Goal: Information Seeking & Learning: Learn about a topic

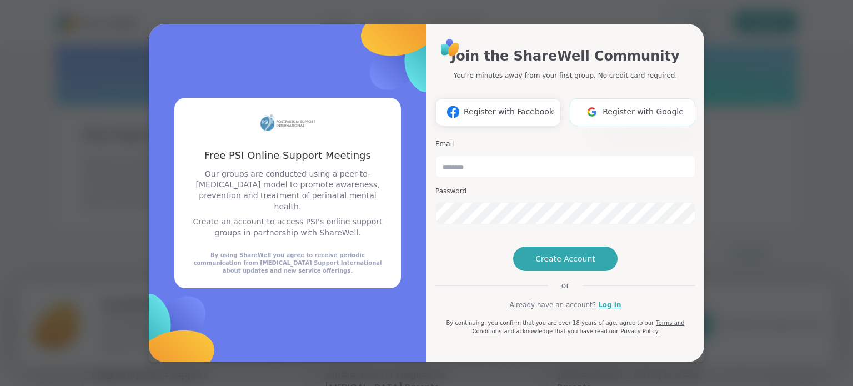
click at [609, 106] on span "Register with Google" at bounding box center [643, 112] width 81 height 12
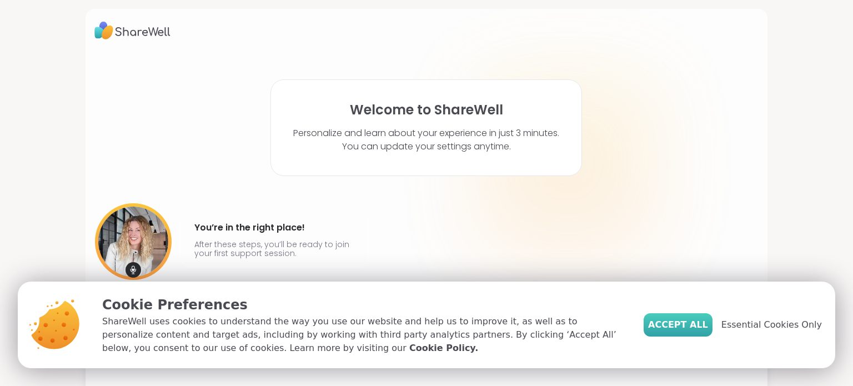
click at [678, 320] on span "Accept All" at bounding box center [678, 324] width 60 height 13
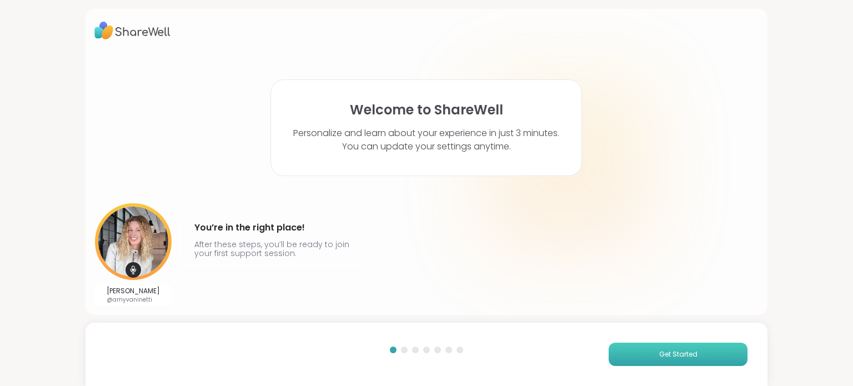
click at [665, 352] on span "Get Started" at bounding box center [679, 354] width 38 height 10
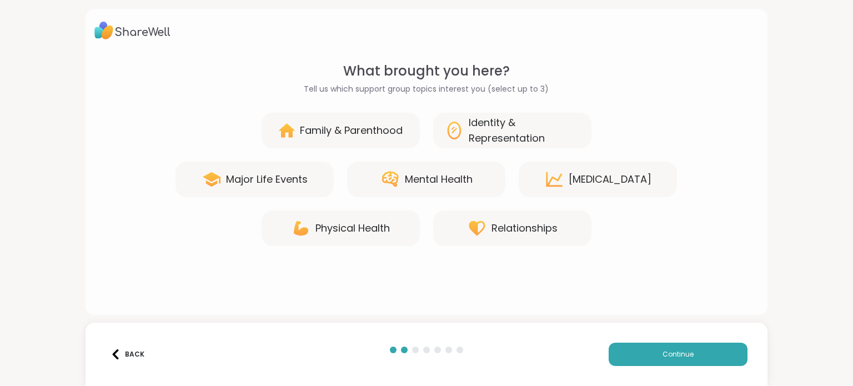
click at [398, 133] on div "Family & Parenthood" at bounding box center [351, 131] width 103 height 16
click at [234, 175] on div "Major Life Events" at bounding box center [267, 180] width 82 height 16
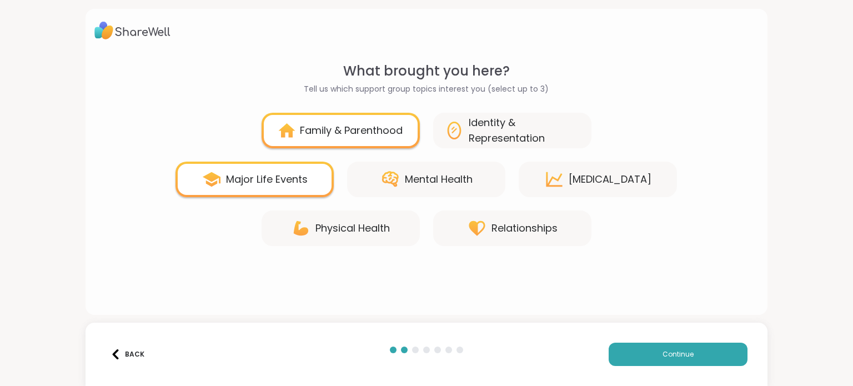
click at [449, 179] on div "Mental Health" at bounding box center [439, 180] width 68 height 16
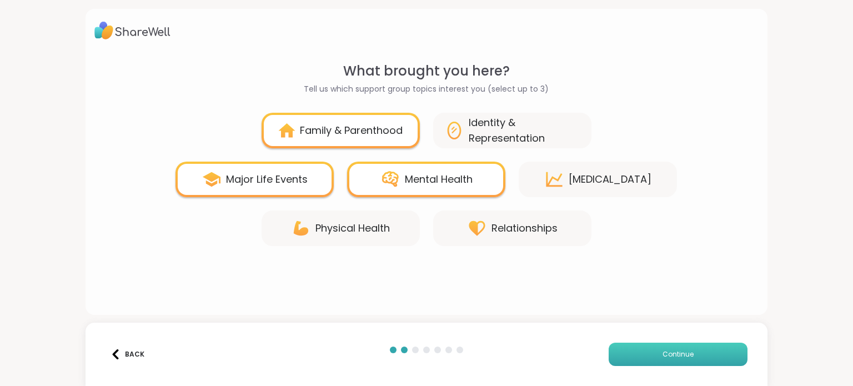
click at [673, 351] on span "Continue" at bounding box center [678, 354] width 31 height 10
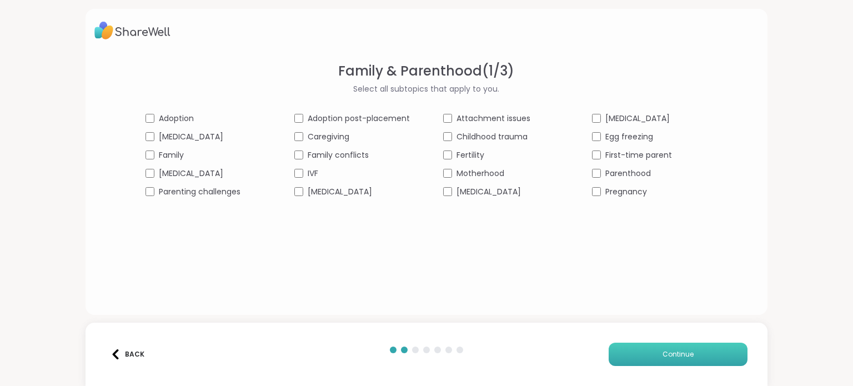
click at [669, 351] on span "Continue" at bounding box center [678, 354] width 31 height 10
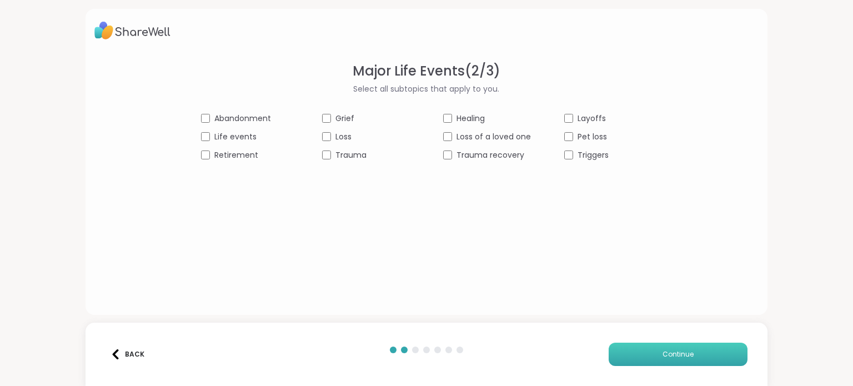
click at [669, 348] on button "Continue" at bounding box center [678, 354] width 139 height 23
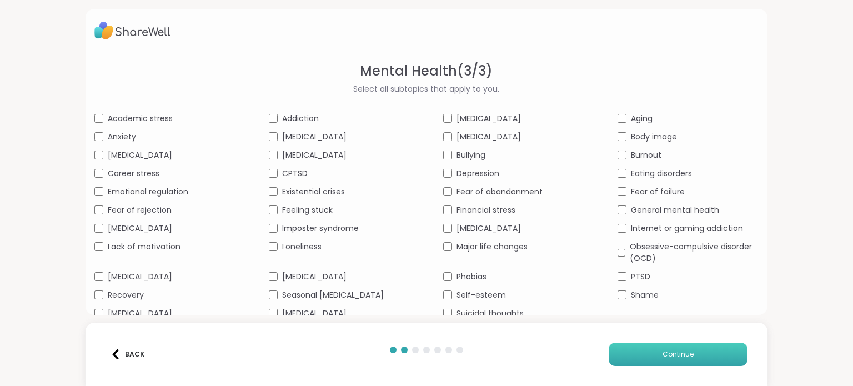
click at [669, 348] on button "Continue" at bounding box center [678, 354] width 139 height 23
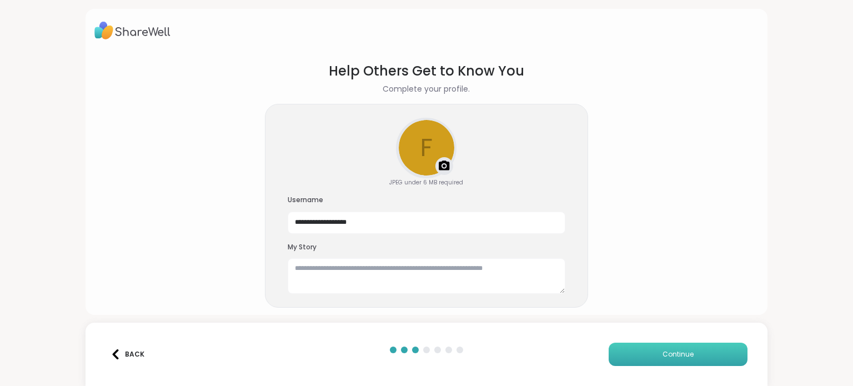
click at [669, 348] on button "Continue" at bounding box center [678, 354] width 139 height 23
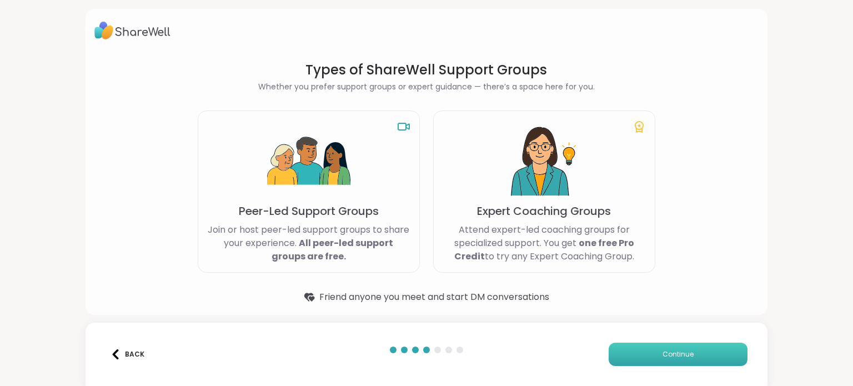
click at [669, 348] on button "Continue" at bounding box center [678, 354] width 139 height 23
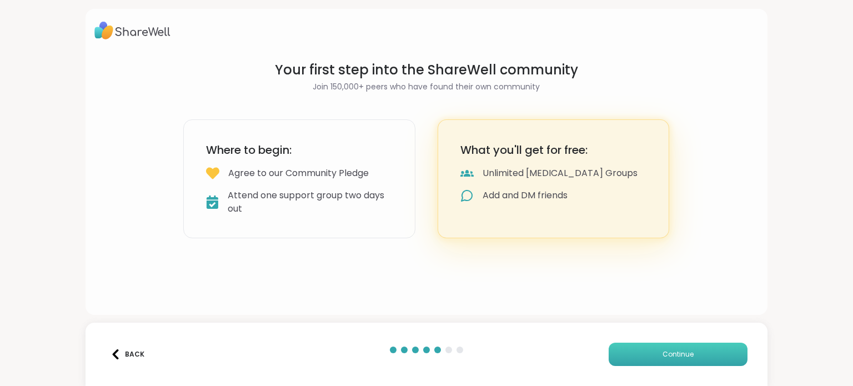
click at [669, 348] on button "Continue" at bounding box center [678, 354] width 139 height 23
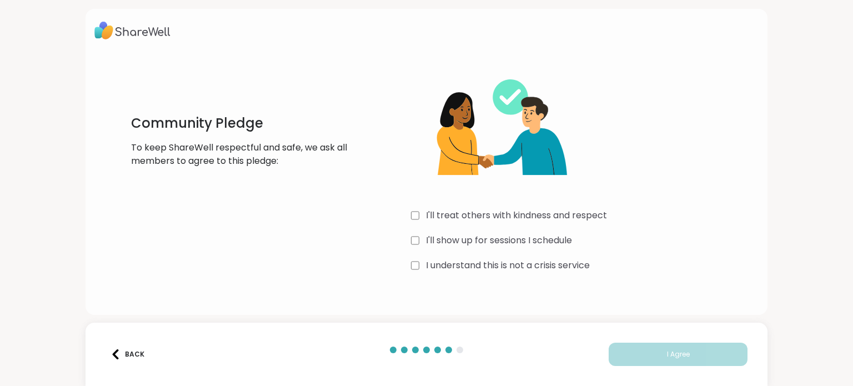
click at [416, 241] on div "I'll show up for sessions I schedule" at bounding box center [577, 240] width 333 height 13
click at [667, 349] on span "I Agree" at bounding box center [678, 354] width 23 height 10
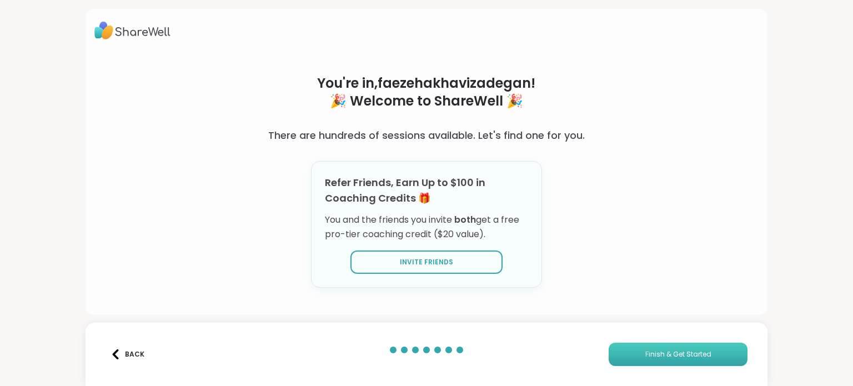
click at [673, 348] on button "Finish & Get Started" at bounding box center [678, 354] width 139 height 23
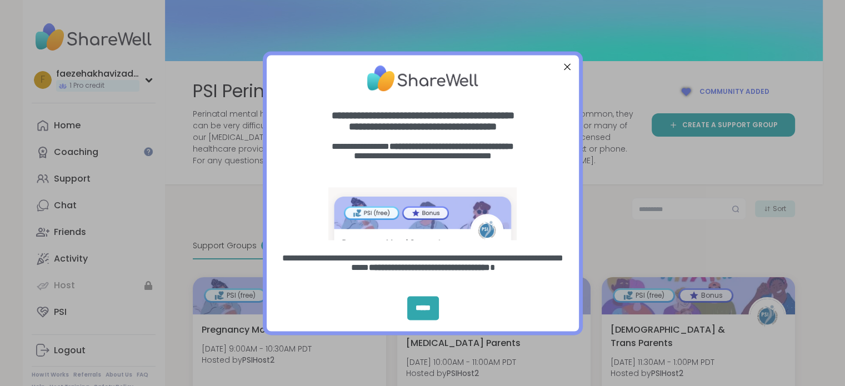
click at [568, 64] on div at bounding box center [566, 66] width 14 height 14
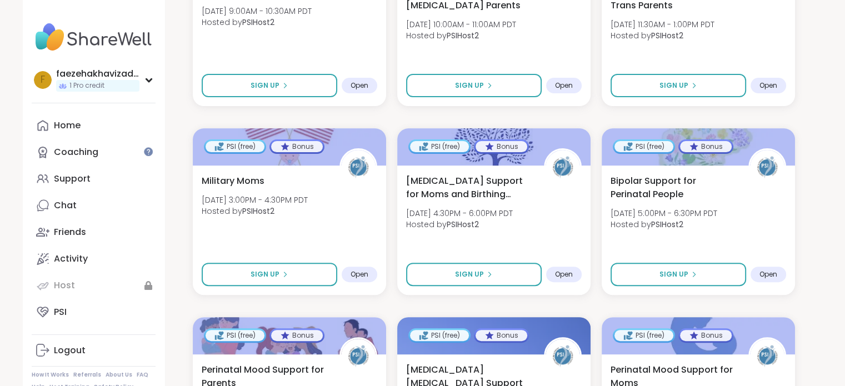
scroll to position [339, 0]
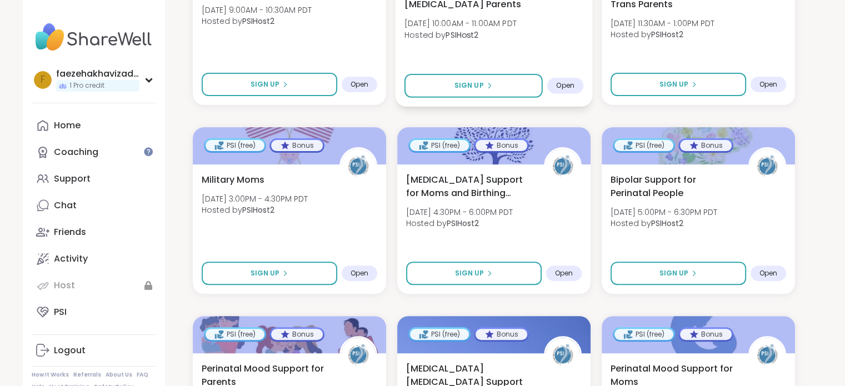
click at [571, 86] on span "Open" at bounding box center [565, 85] width 18 height 9
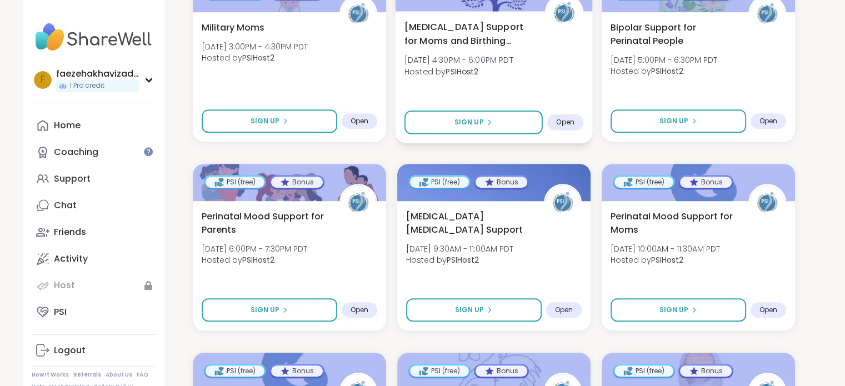
scroll to position [500, 0]
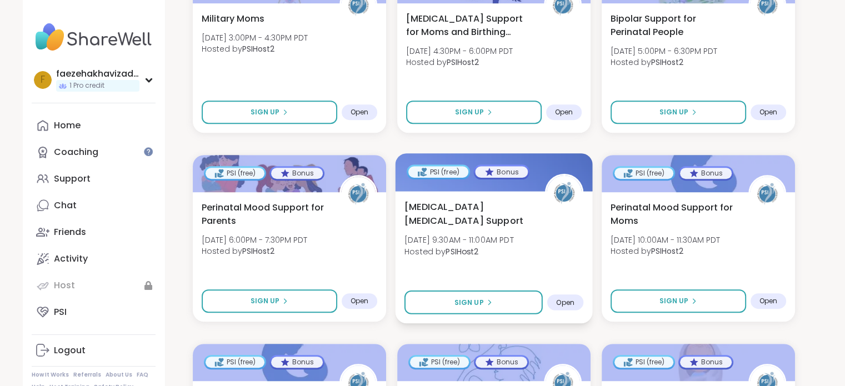
click at [568, 302] on span "Open" at bounding box center [565, 302] width 18 height 9
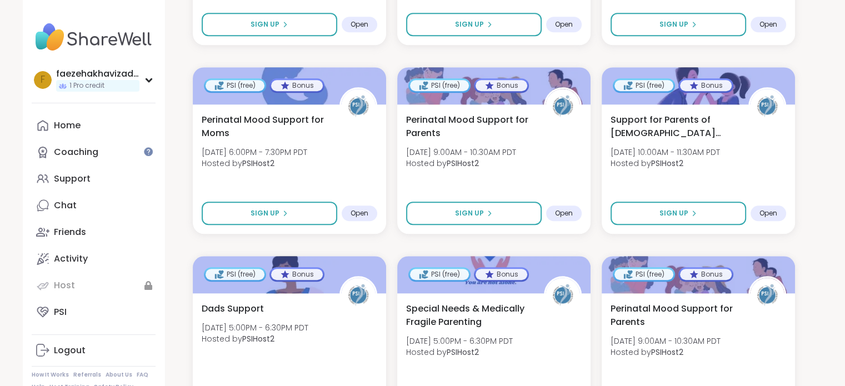
scroll to position [967, 0]
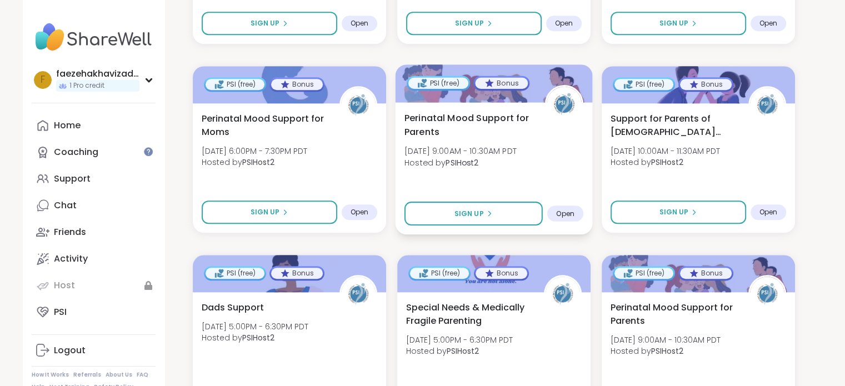
click at [567, 210] on span "Open" at bounding box center [565, 213] width 18 height 9
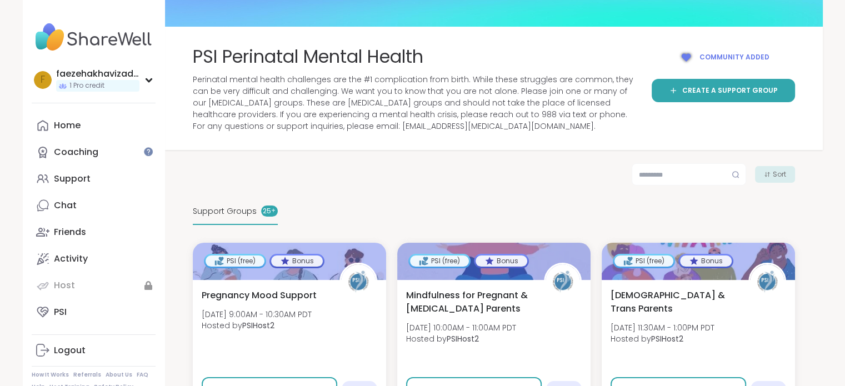
scroll to position [0, 0]
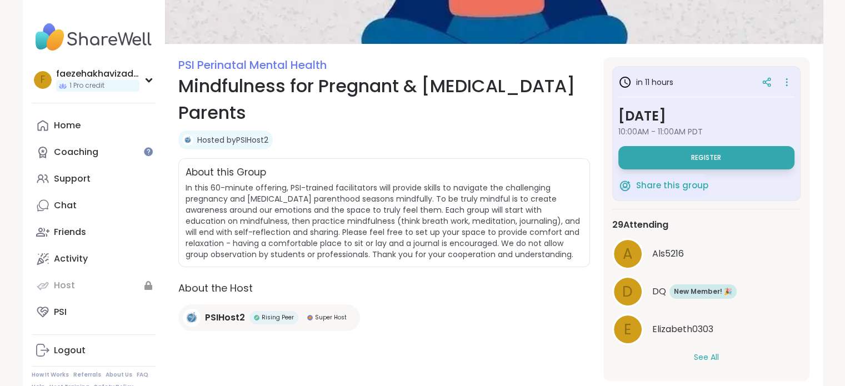
scroll to position [100, 0]
